Goal: Task Accomplishment & Management: Use online tool/utility

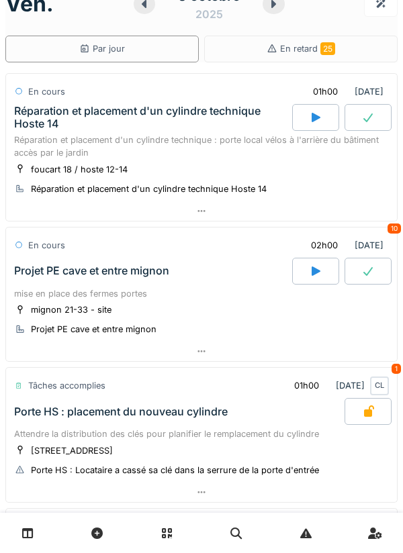
scroll to position [26, 0]
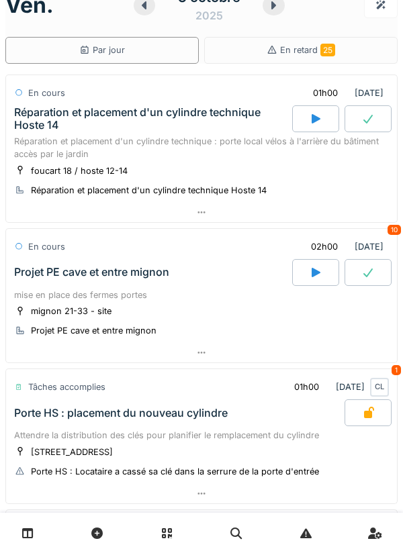
click at [299, 180] on div "foucart 18 / hoste 12-14 Réparation et placement d'un cylindre technique Hoste …" at bounding box center [201, 181] width 375 height 34
click at [302, 171] on div "foucart 18 / hoste 12-14 Réparation et placement d'un cylindre technique Hoste …" at bounding box center [201, 181] width 375 height 34
click at [189, 154] on div "Réparation et placement d'un cylindre technique : porte local vélos à l'arrière…" at bounding box center [201, 148] width 375 height 26
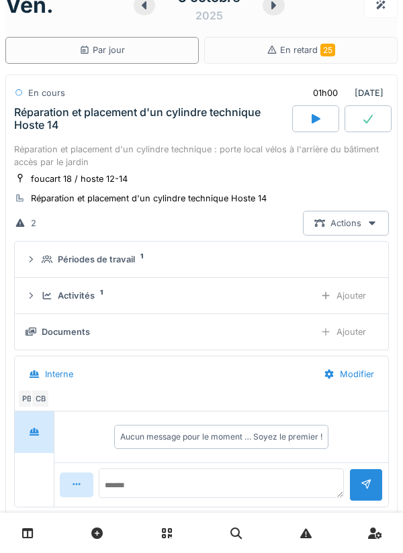
scroll to position [47, 0]
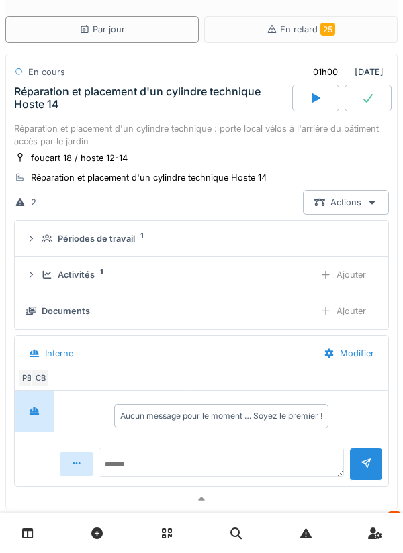
click at [348, 273] on div "Ajouter" at bounding box center [343, 275] width 68 height 25
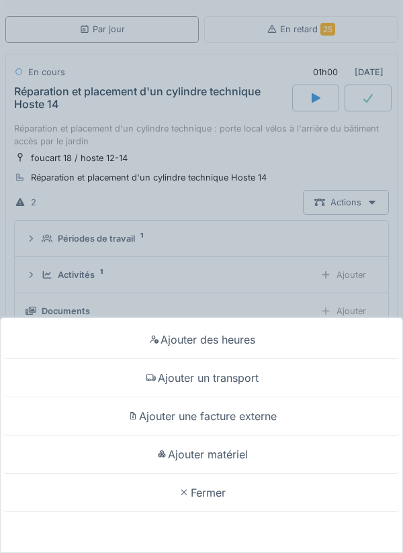
click at [242, 458] on div "Ajouter matériel" at bounding box center [201, 455] width 396 height 38
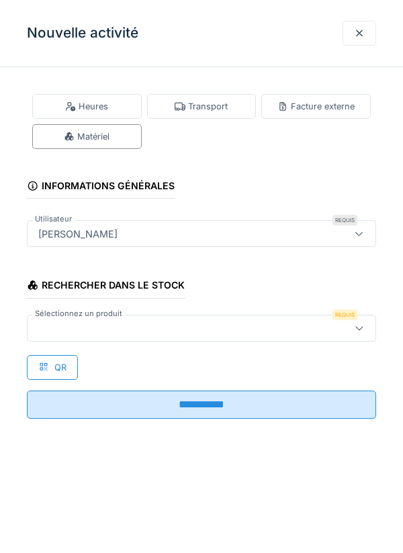
click at [242, 326] on div at bounding box center [179, 328] width 293 height 15
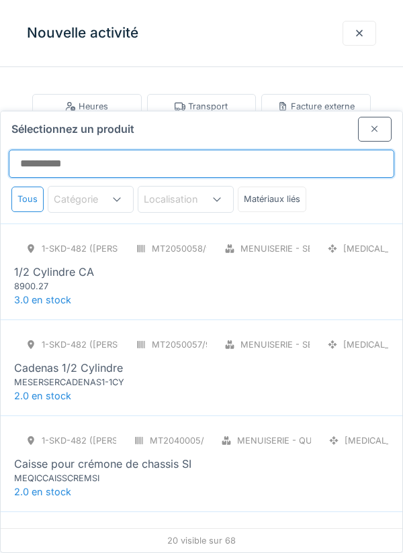
click at [216, 150] on input "Sélectionnez un produit" at bounding box center [201, 164] width 385 height 28
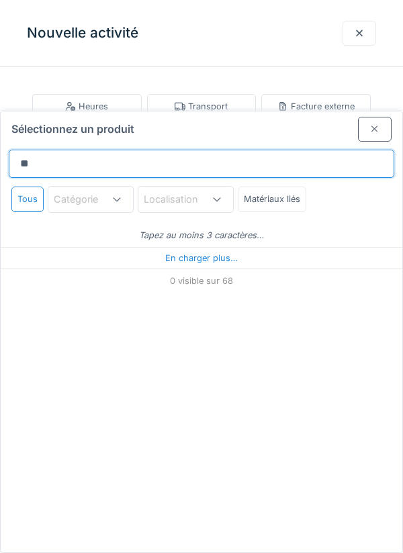
type input "***"
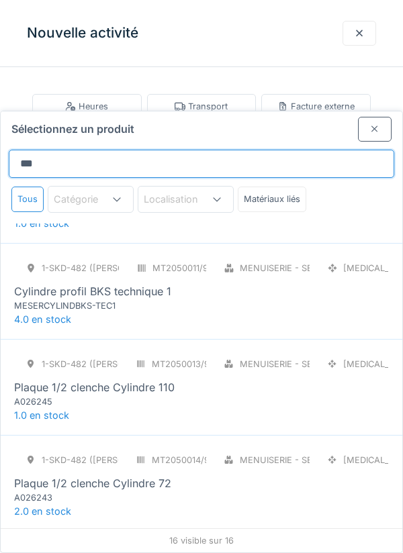
scroll to position [560, 0]
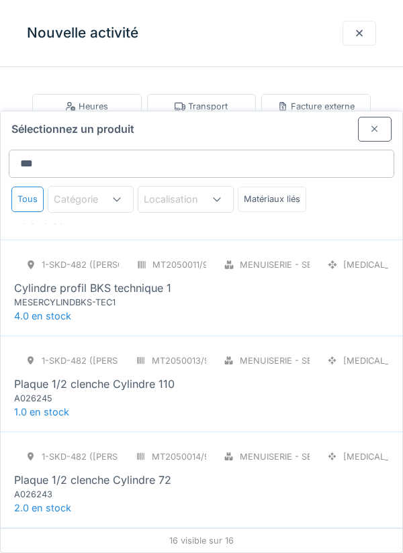
click at [248, 252] on div "1-SKD-482 (PAUL) MT2050011/999/007 Menuiserie - Serrurerie [MEDICAL_DATA] Cylin…" at bounding box center [201, 280] width 375 height 56
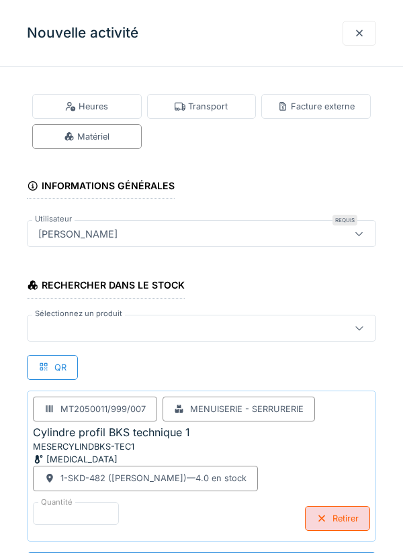
scroll to position [1, 0]
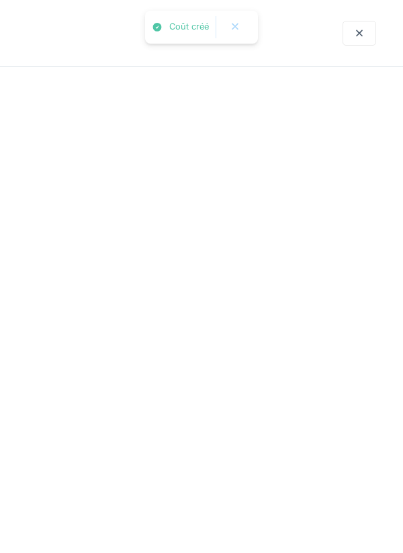
scroll to position [0, 0]
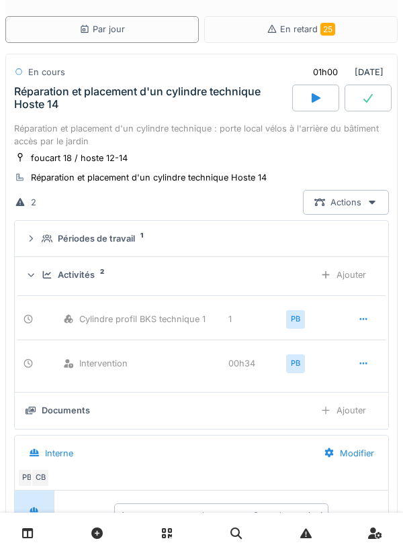
click at [220, 125] on div "Réparation et placement d'un cylindre technique : porte local vélos à l'arrière…" at bounding box center [201, 135] width 375 height 26
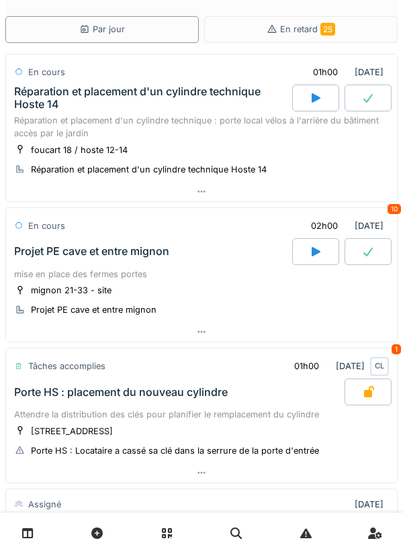
click at [239, 121] on div "Réparation et placement d'un cylindre technique : porte local vélos à l'arrière…" at bounding box center [201, 127] width 375 height 26
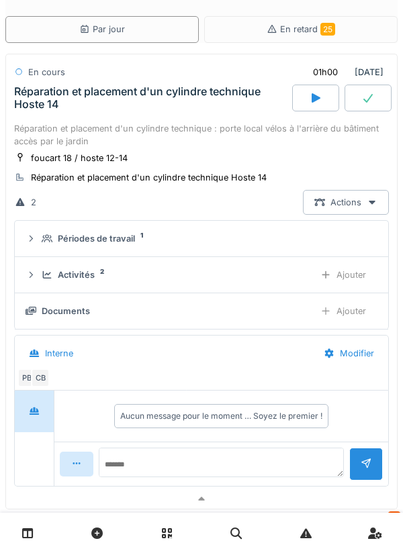
click at [354, 277] on div "Ajouter" at bounding box center [343, 275] width 68 height 25
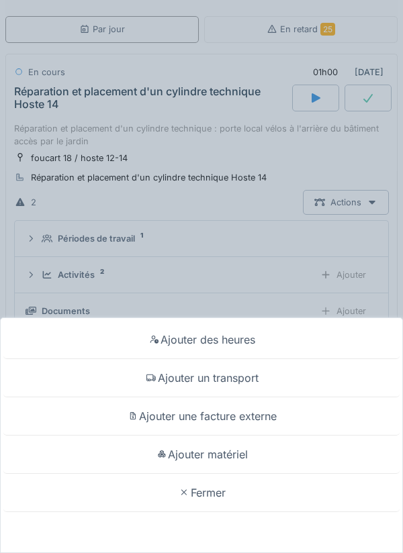
click at [255, 374] on div "Ajouter un transport" at bounding box center [201, 378] width 396 height 38
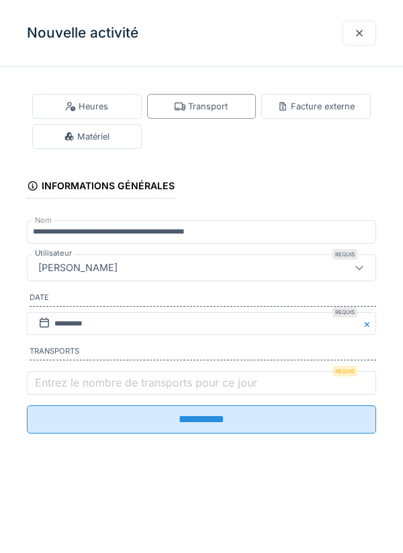
click at [190, 386] on label "Entrez le nombre de transports pour ce jour" at bounding box center [146, 383] width 228 height 16
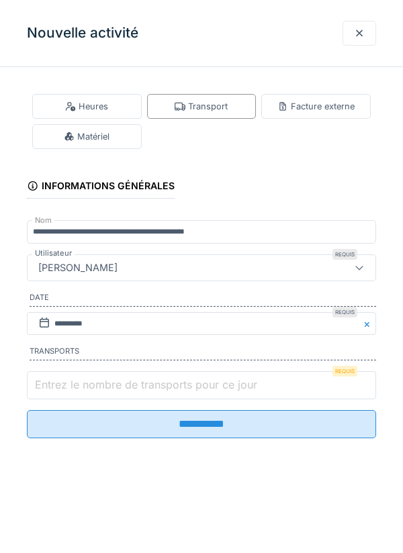
click at [190, 386] on input "Entrez le nombre de transports pour ce jour" at bounding box center [201, 385] width 349 height 28
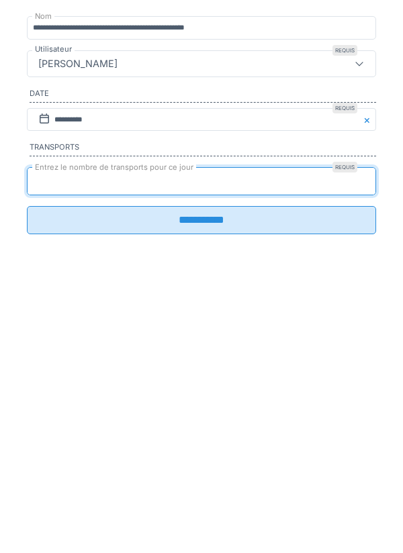
type input "*"
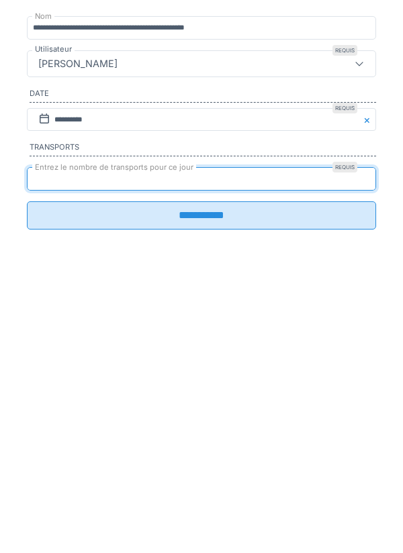
click at [227, 431] on input "**********" at bounding box center [201, 420] width 349 height 28
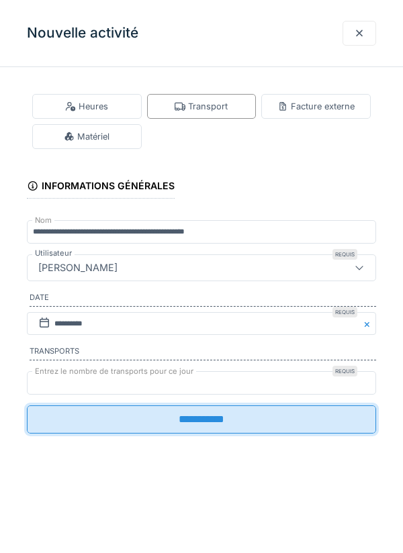
click at [224, 426] on input "**********" at bounding box center [201, 420] width 349 height 28
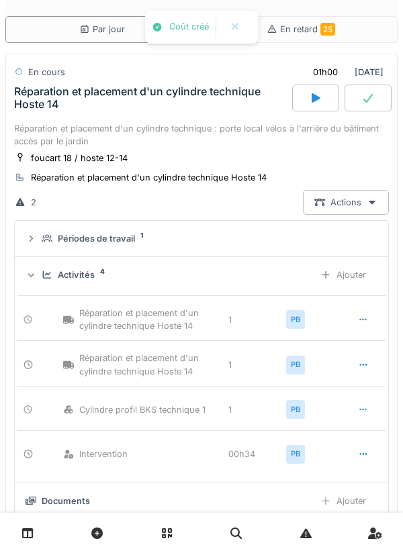
click at [361, 314] on div at bounding box center [363, 320] width 11 height 13
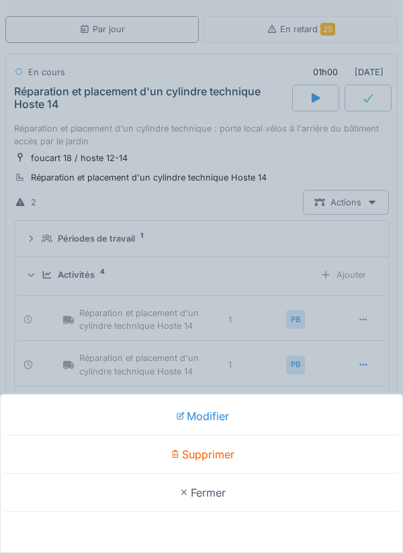
click at [223, 451] on div "Supprimer" at bounding box center [201, 455] width 396 height 38
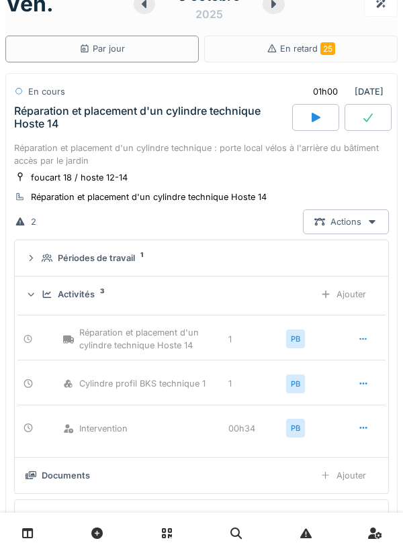
scroll to position [17, 0]
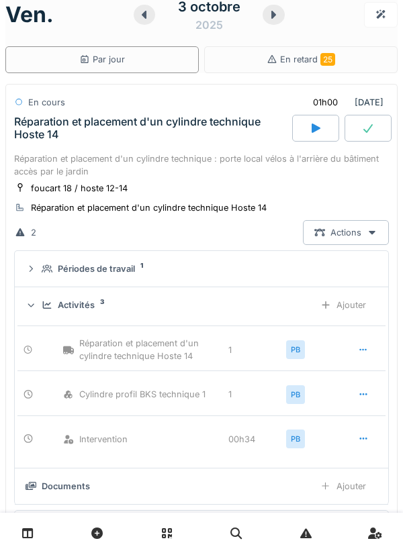
click at [368, 134] on div at bounding box center [367, 128] width 47 height 27
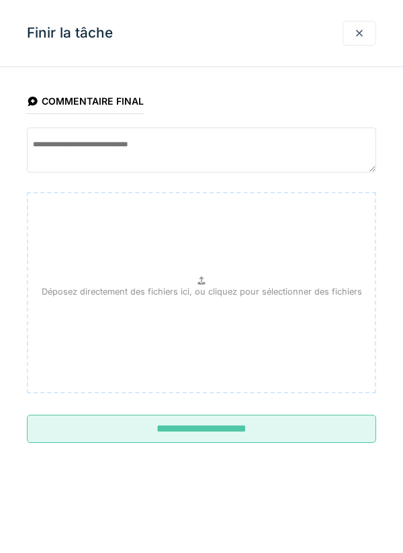
click at [234, 428] on input "**********" at bounding box center [201, 429] width 349 height 28
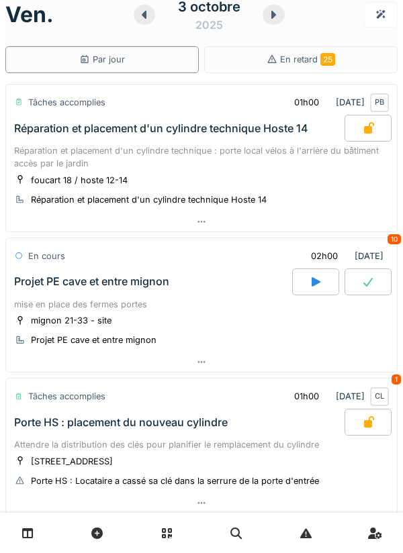
click at [306, 283] on div at bounding box center [315, 282] width 47 height 27
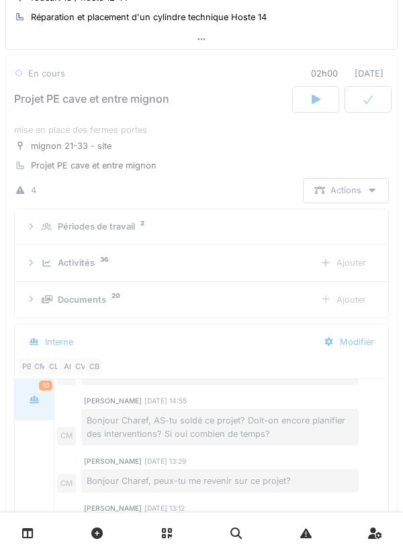
scroll to position [201, 0]
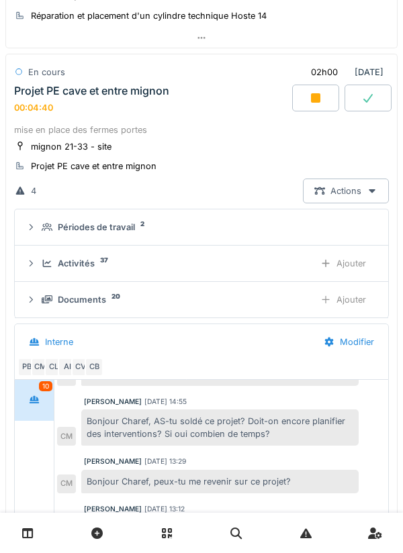
click at [218, 97] on div "Projet PE cave et entre mignon 00:04:40" at bounding box center [151, 99] width 281 height 29
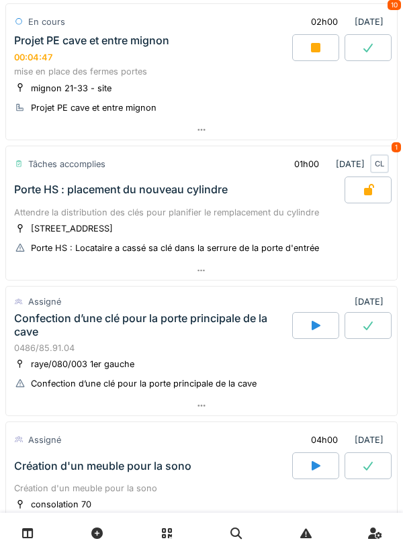
scroll to position [273, 0]
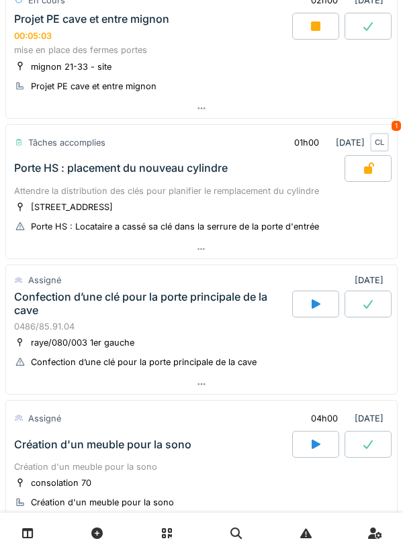
click at [225, 177] on div "Porte HS : placement du nouveau cylindre" at bounding box center [177, 168] width 333 height 27
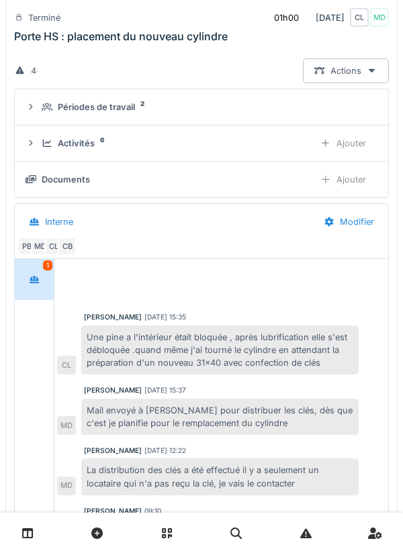
scroll to position [448, 0]
click at [206, 34] on div "Porte HS : placement du nouveau cylindre" at bounding box center [121, 36] width 214 height 13
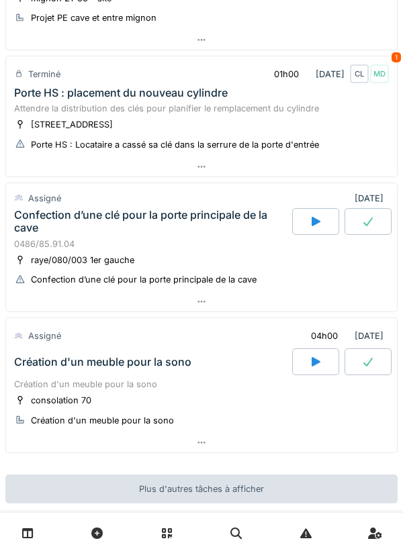
scroll to position [359, 0]
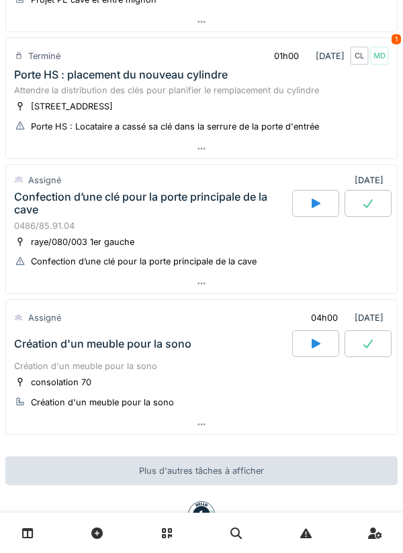
click at [220, 229] on div "0486/85.91.04" at bounding box center [201, 226] width 375 height 13
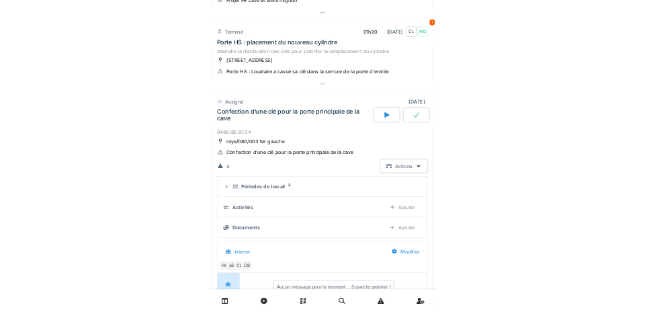
scroll to position [469, 0]
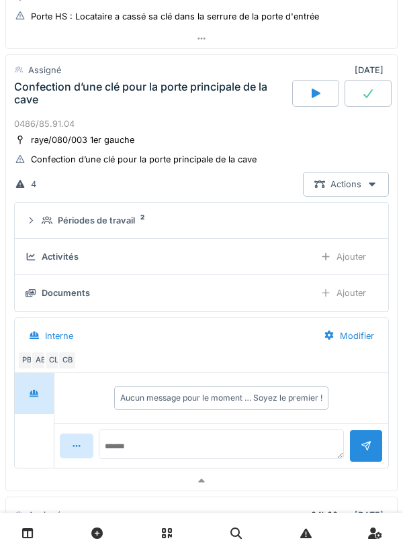
click at [196, 145] on div "raye/080/003 1er gauche Confection d’une clé pour la porte principale de la cave" at bounding box center [201, 150] width 375 height 34
